Goal: Check status: Check status

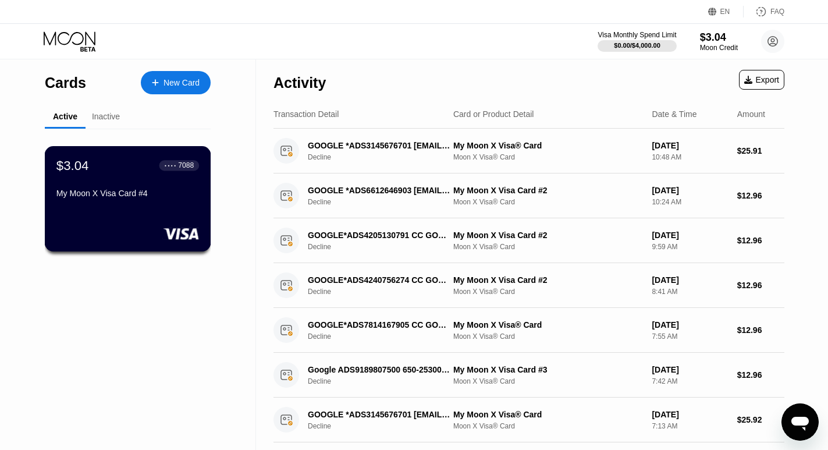
click at [123, 187] on div "$3.04 ● ● ● ● 7088 My Moon X Visa Card #4" at bounding box center [127, 180] width 143 height 45
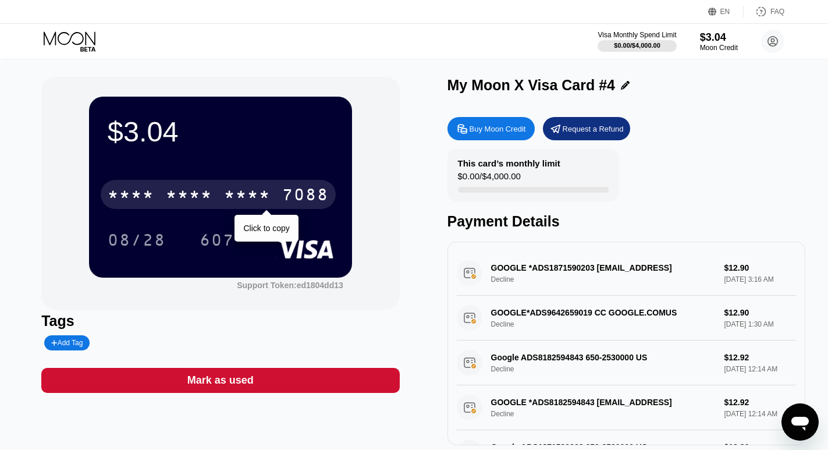
click at [283, 197] on div "7088" at bounding box center [305, 196] width 47 height 19
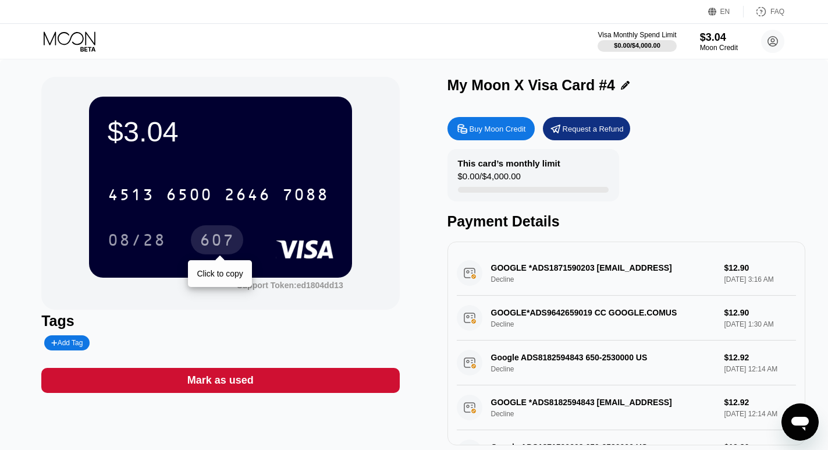
click at [226, 234] on div "607" at bounding box center [217, 241] width 35 height 19
